Goal: Navigation & Orientation: Go to known website

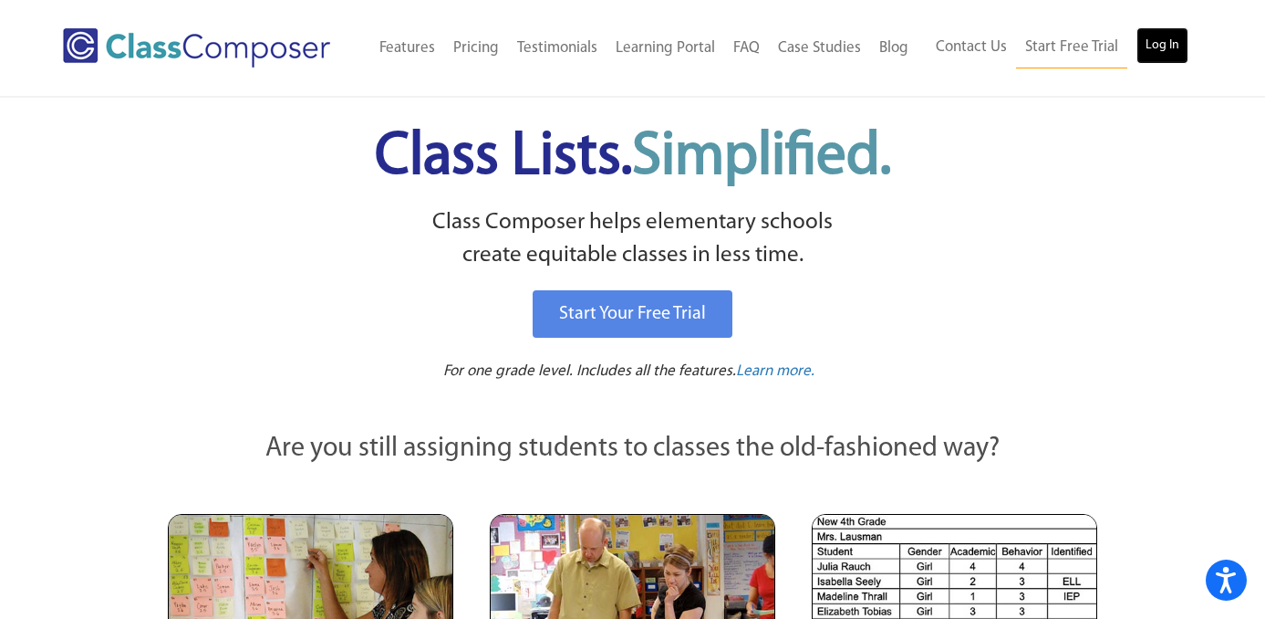
click at [1160, 50] on link "Log In" at bounding box center [1163, 45] width 52 height 36
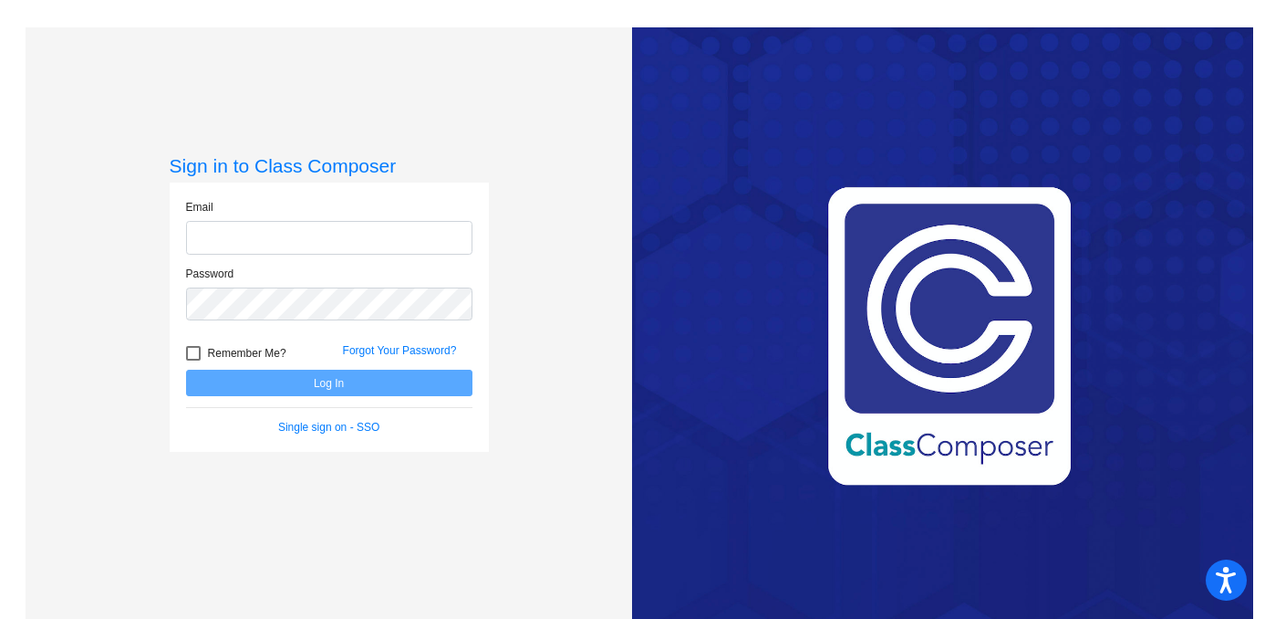
type input "[PERSON_NAME][EMAIL_ADDRESS][PERSON_NAME][DOMAIN_NAME]"
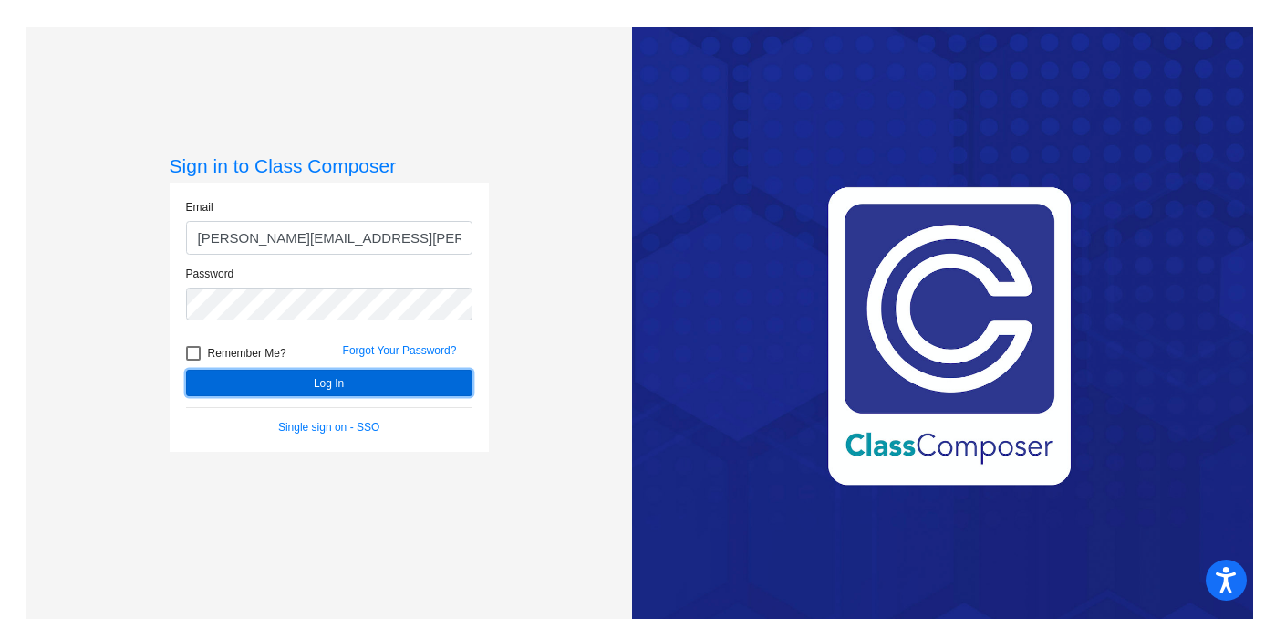
click at [337, 387] on button "Log In" at bounding box center [329, 382] width 286 height 26
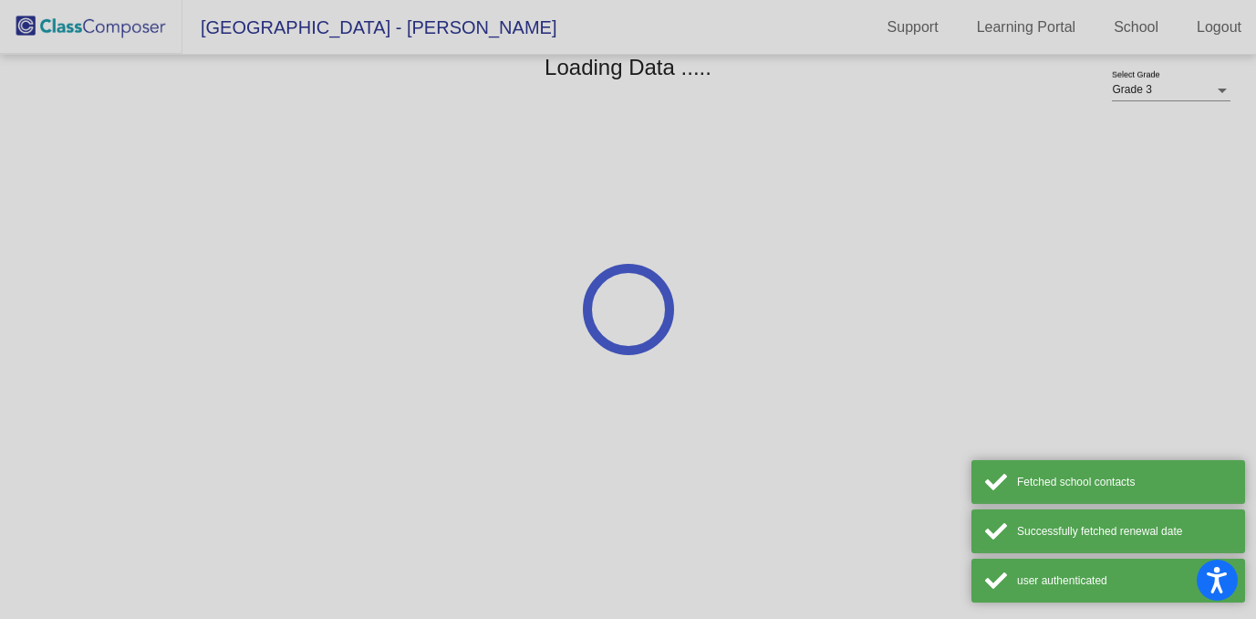
click at [338, 384] on mat-sidenav-content "Grade 3 Select Grade Loading Data ....." at bounding box center [628, 337] width 1256 height 564
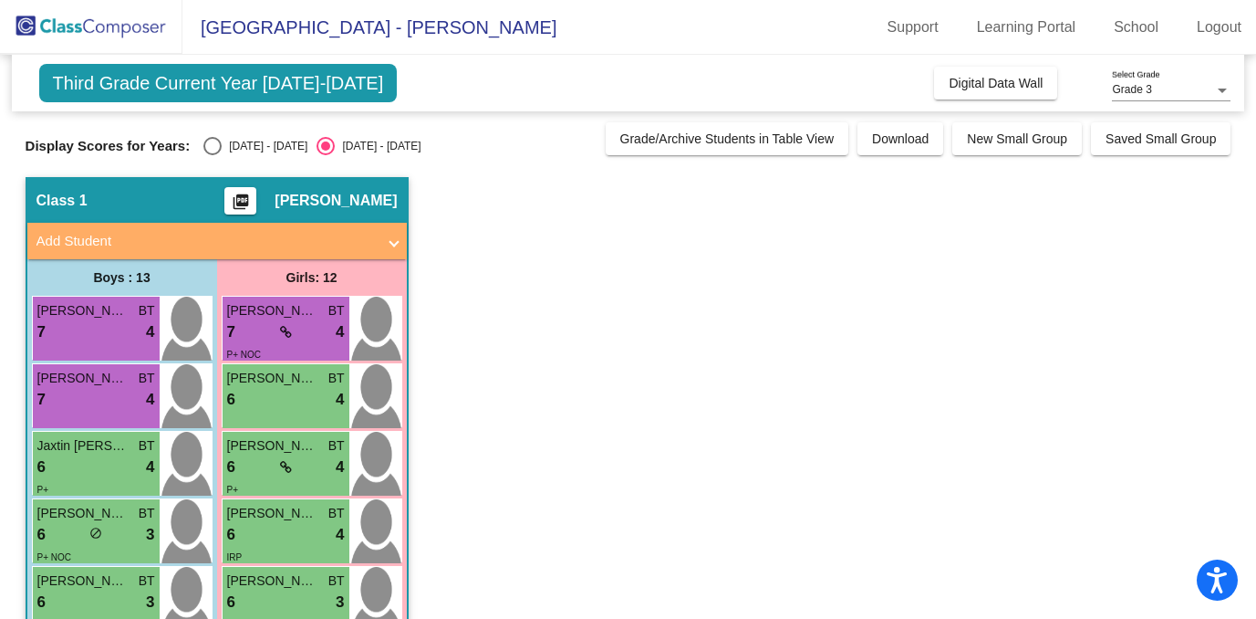
click at [312, 90] on span "Third Grade Current Year [DATE]-[DATE]" at bounding box center [218, 83] width 359 height 38
